Goal: Information Seeking & Learning: Learn about a topic

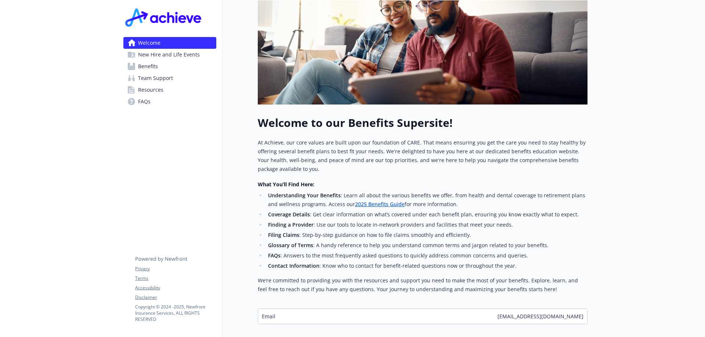
scroll to position [184, 0]
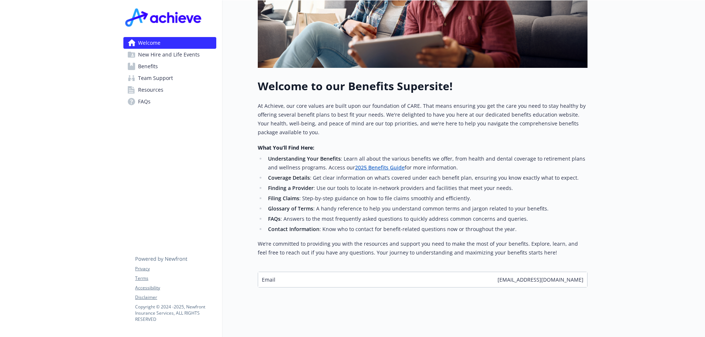
click at [158, 66] on span "Benefits" at bounding box center [148, 67] width 20 height 12
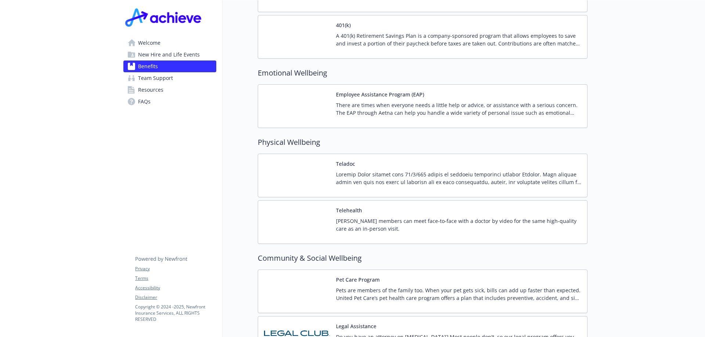
scroll to position [1257, 0]
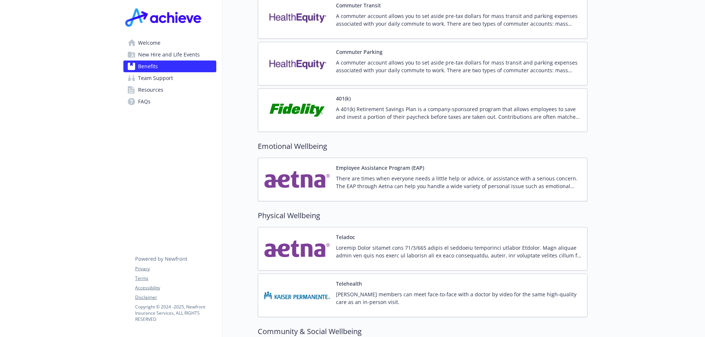
click at [159, 87] on span "Resources" at bounding box center [150, 90] width 25 height 12
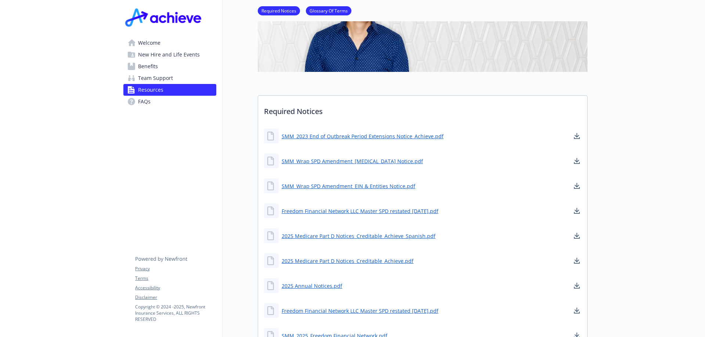
scroll to position [155, 0]
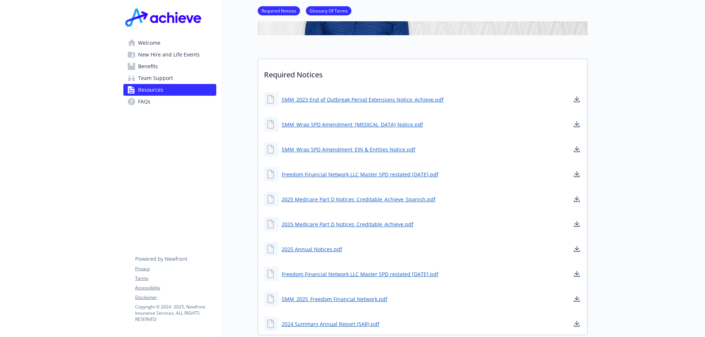
click at [187, 52] on span "New Hire and Life Events" at bounding box center [169, 55] width 62 height 12
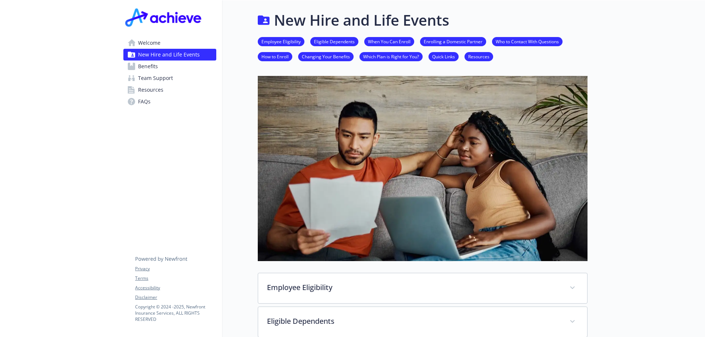
click at [155, 41] on span "Welcome" at bounding box center [149, 43] width 22 height 12
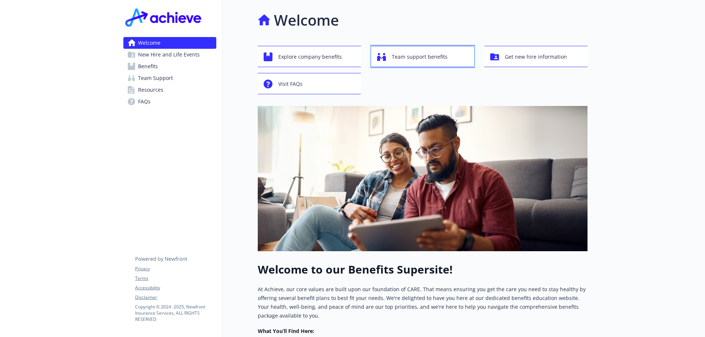
click at [415, 59] on span "Team support benefits" at bounding box center [420, 57] width 56 height 14
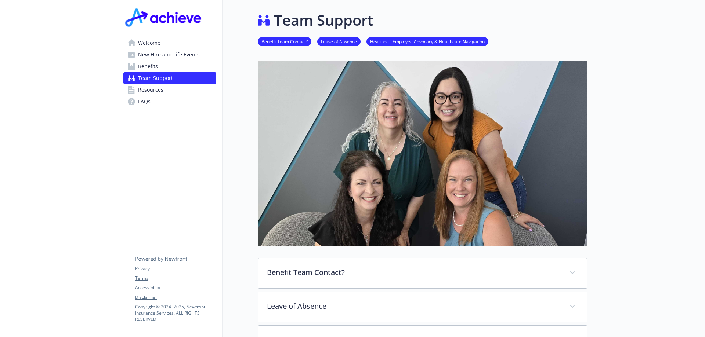
scroll to position [147, 0]
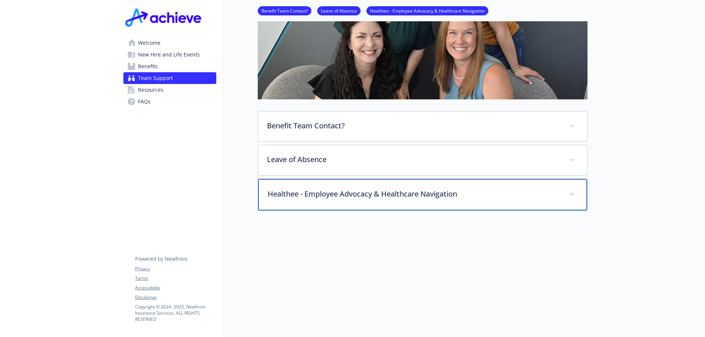
click at [299, 194] on p "Healthee - Employee Advocacy & Healthcare Navigation" at bounding box center [414, 194] width 292 height 11
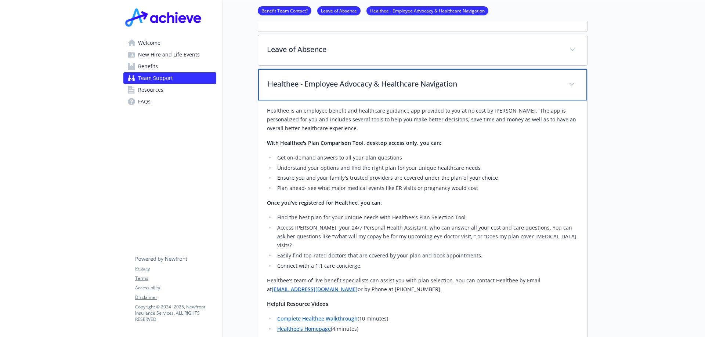
scroll to position [110, 0]
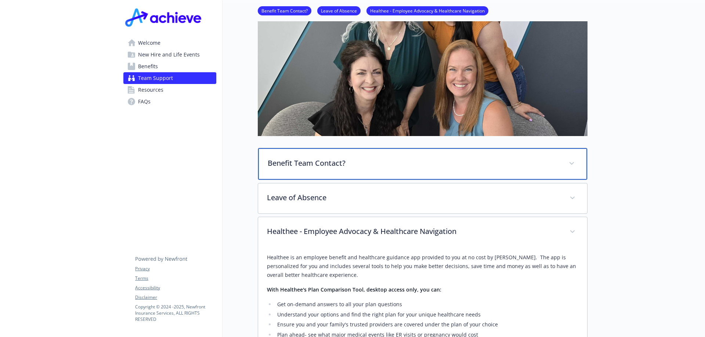
click at [319, 167] on p "Benefit Team Contact?" at bounding box center [414, 163] width 292 height 11
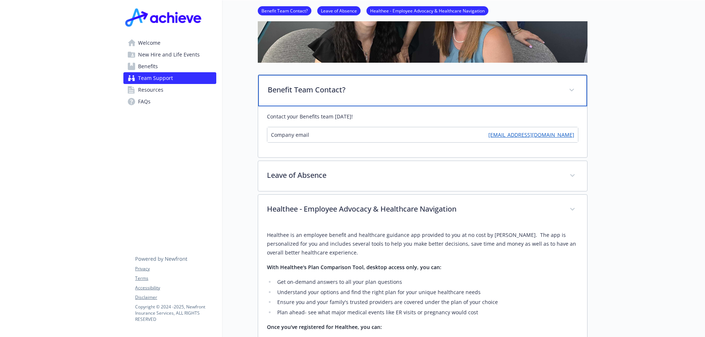
scroll to position [0, 0]
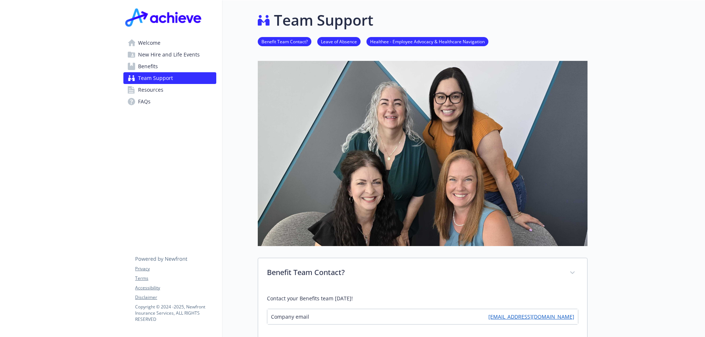
click at [152, 64] on span "Benefits" at bounding box center [148, 67] width 20 height 12
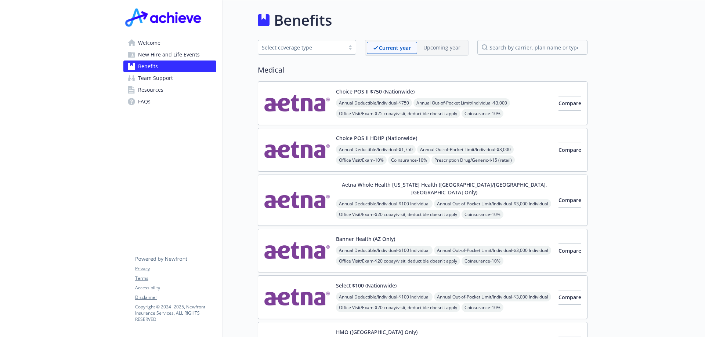
click at [141, 88] on span "Resources" at bounding box center [150, 90] width 25 height 12
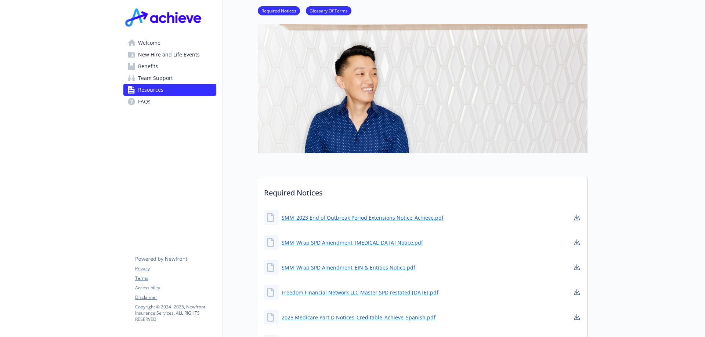
scroll to position [110, 0]
